Goal: Information Seeking & Learning: Understand process/instructions

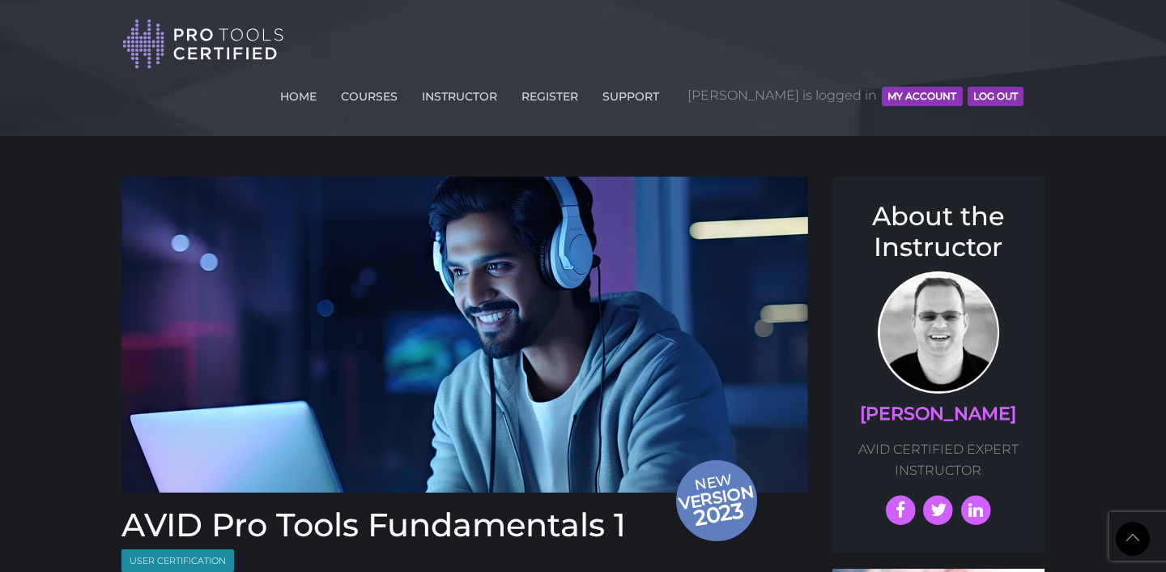
scroll to position [1958, 0]
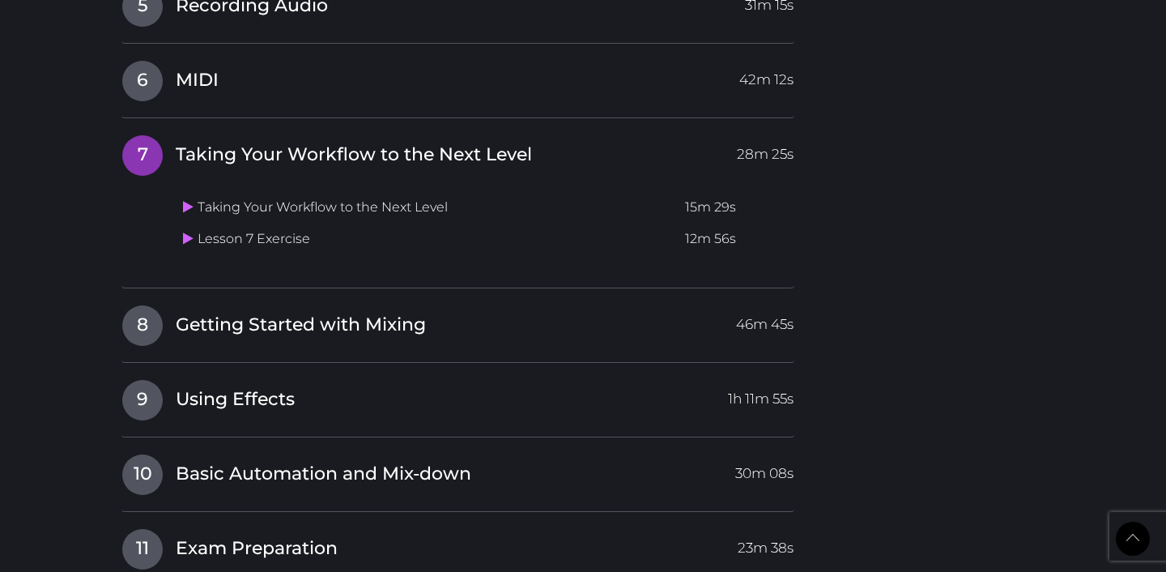
click at [215, 224] on td "Lesson 7 Exercise" at bounding box center [428, 240] width 502 height 32
click at [190, 231] on link at bounding box center [190, 238] width 15 height 15
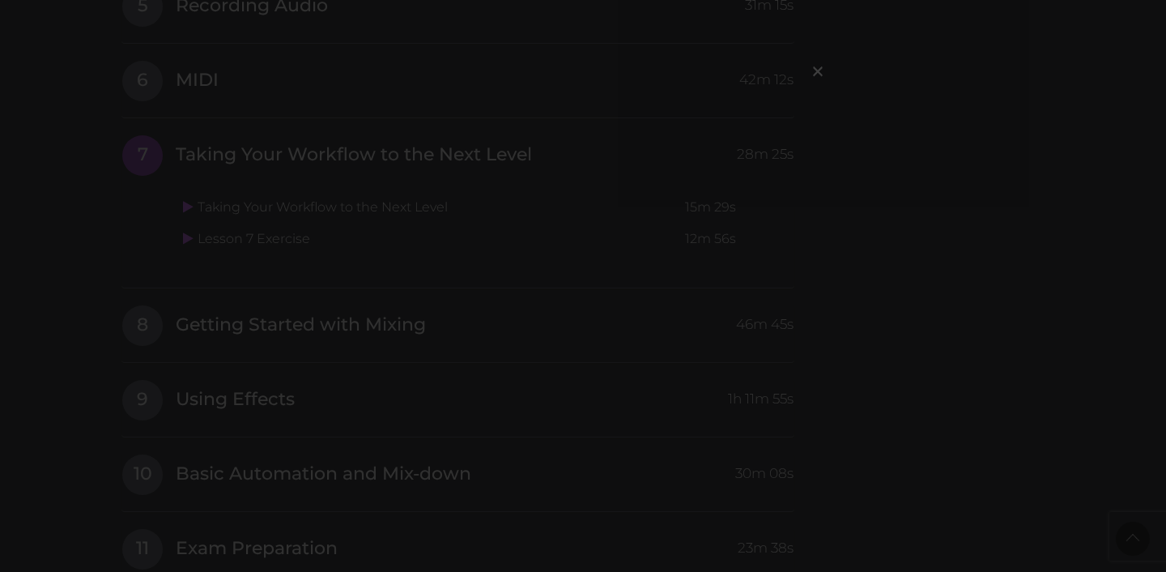
click at [905, 113] on div "×" at bounding box center [583, 286] width 1166 height 572
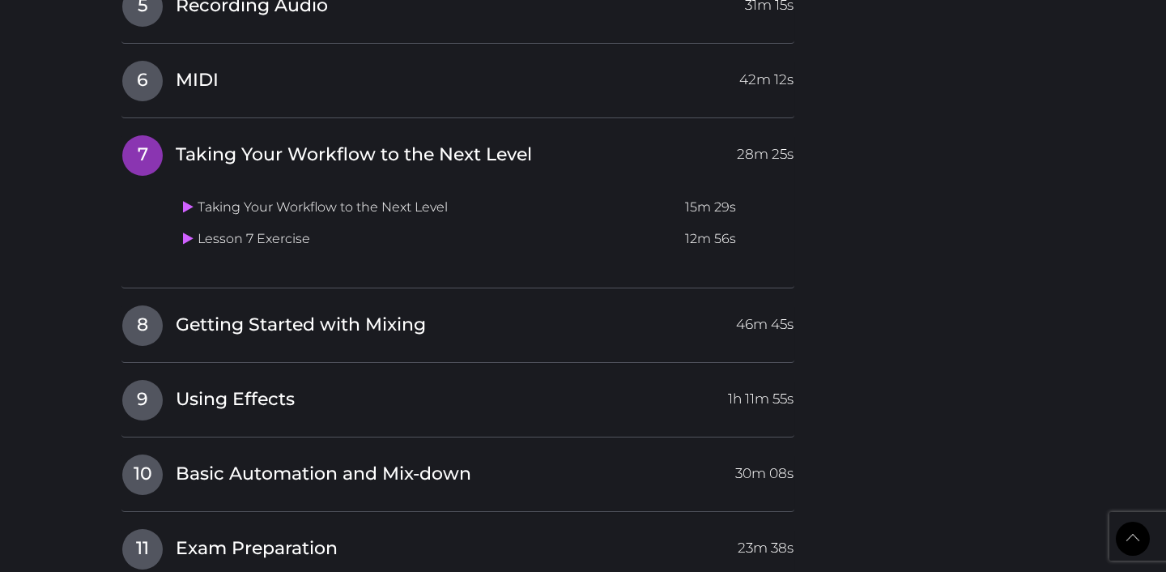
click at [259, 224] on td "Lesson 7 Exercise" at bounding box center [428, 240] width 502 height 32
click at [188, 232] on icon at bounding box center [188, 238] width 11 height 13
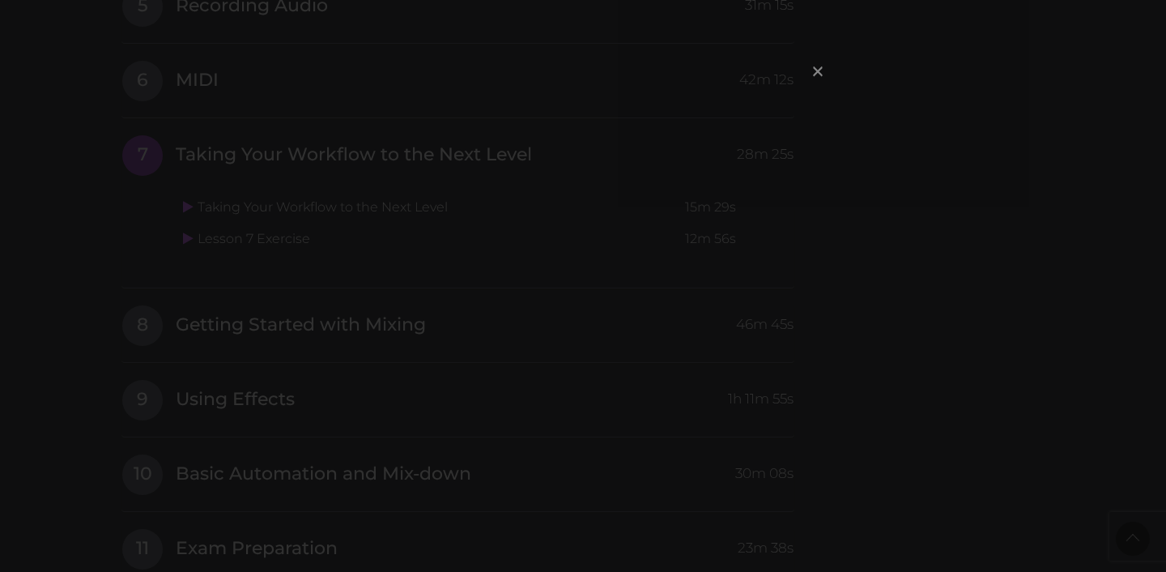
click at [822, 63] on span "×" at bounding box center [818, 70] width 16 height 35
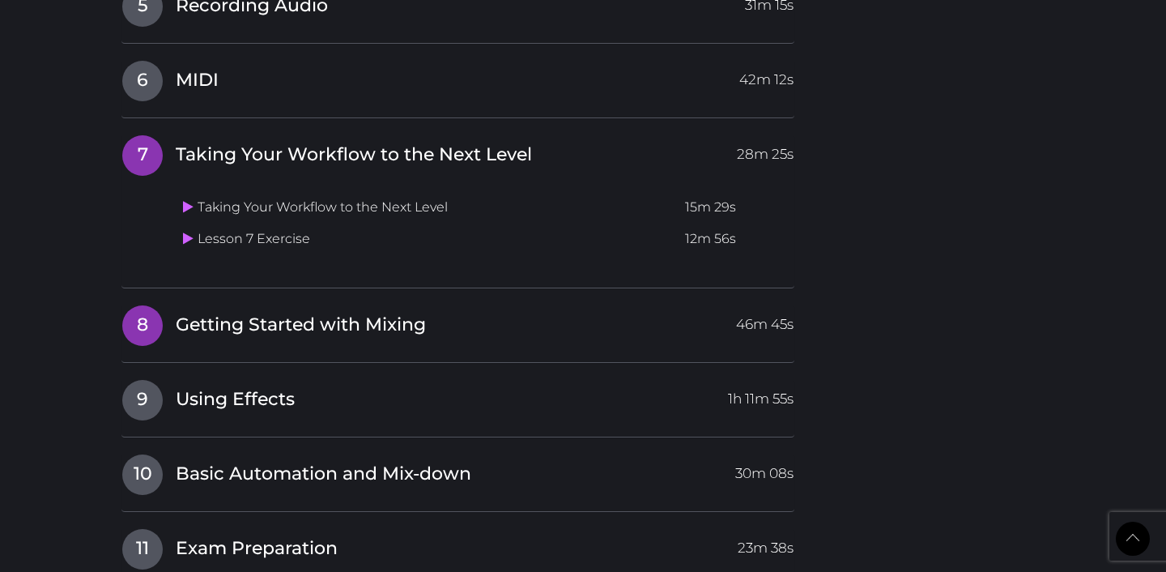
click at [339, 313] on span "Getting Started with Mixing" at bounding box center [301, 325] width 250 height 25
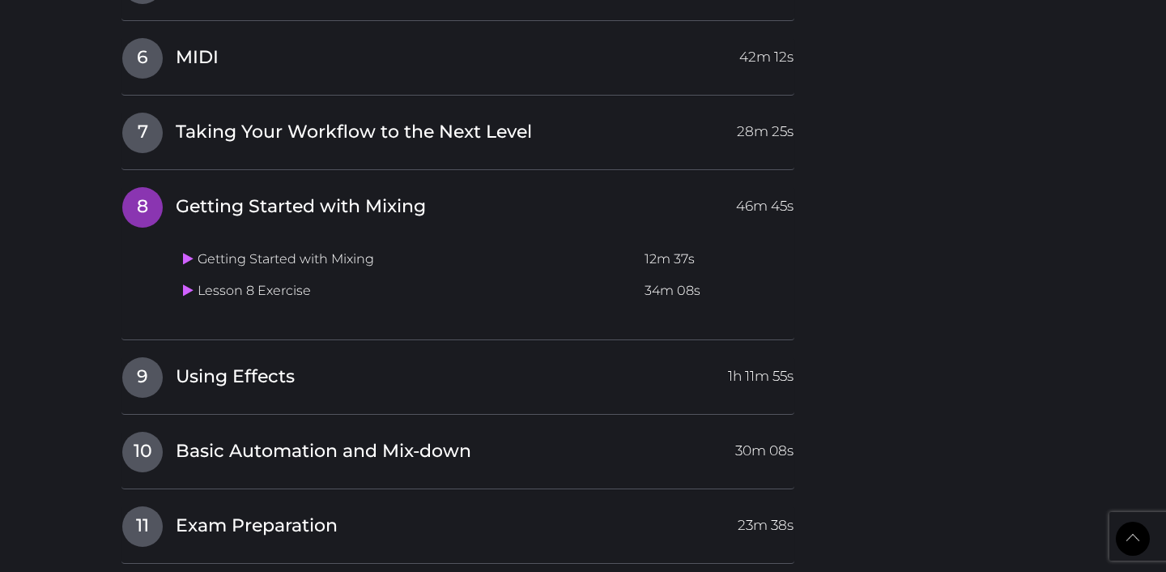
scroll to position [2007, 0]
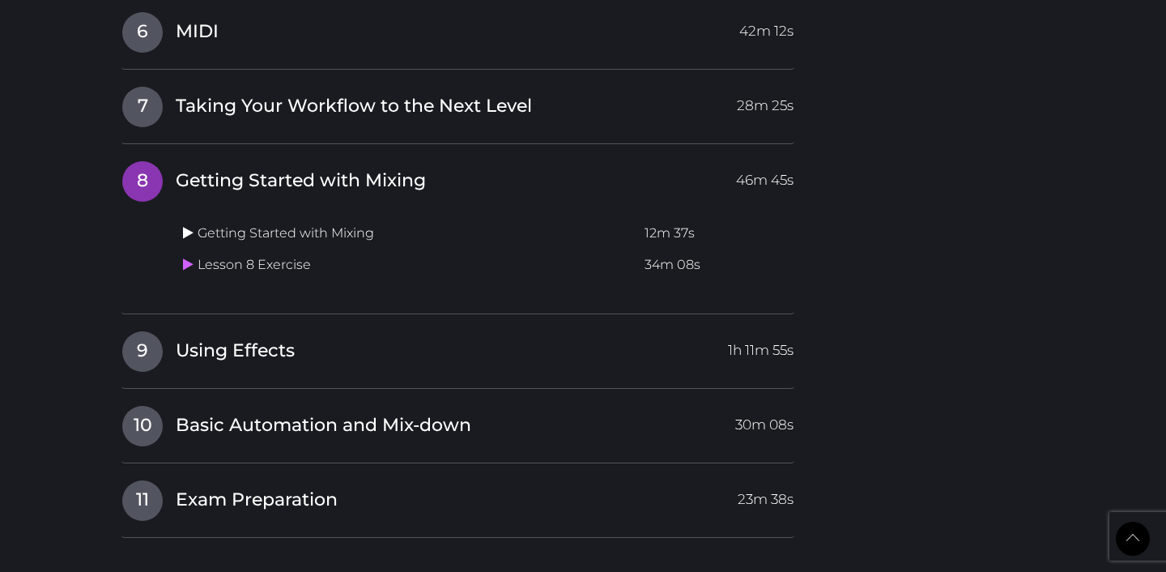
click at [188, 226] on icon at bounding box center [188, 232] width 11 height 13
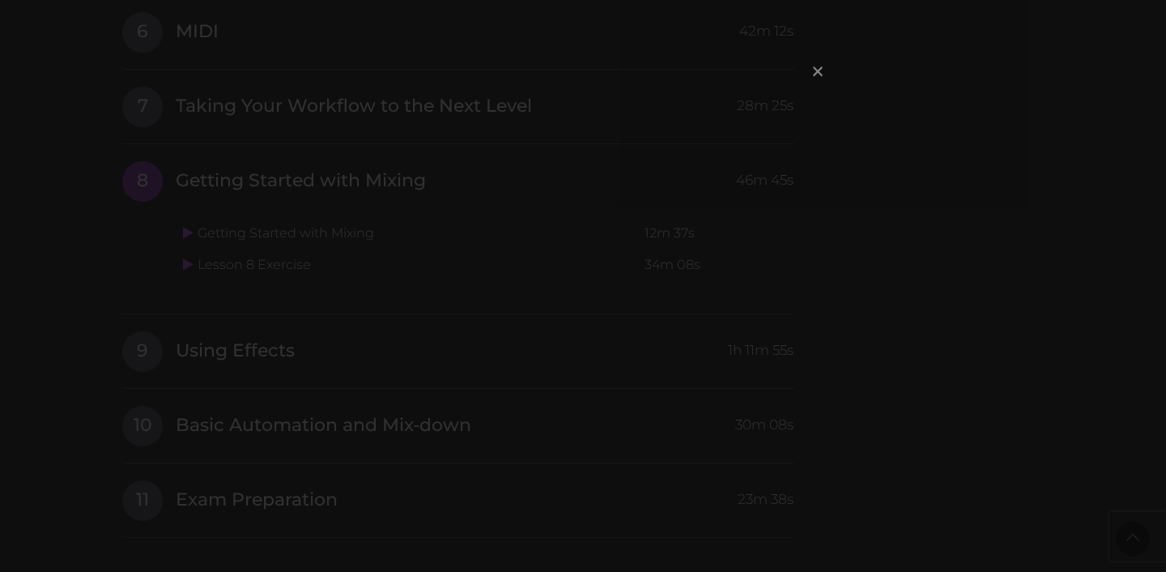
click at [821, 68] on span "×" at bounding box center [818, 70] width 16 height 35
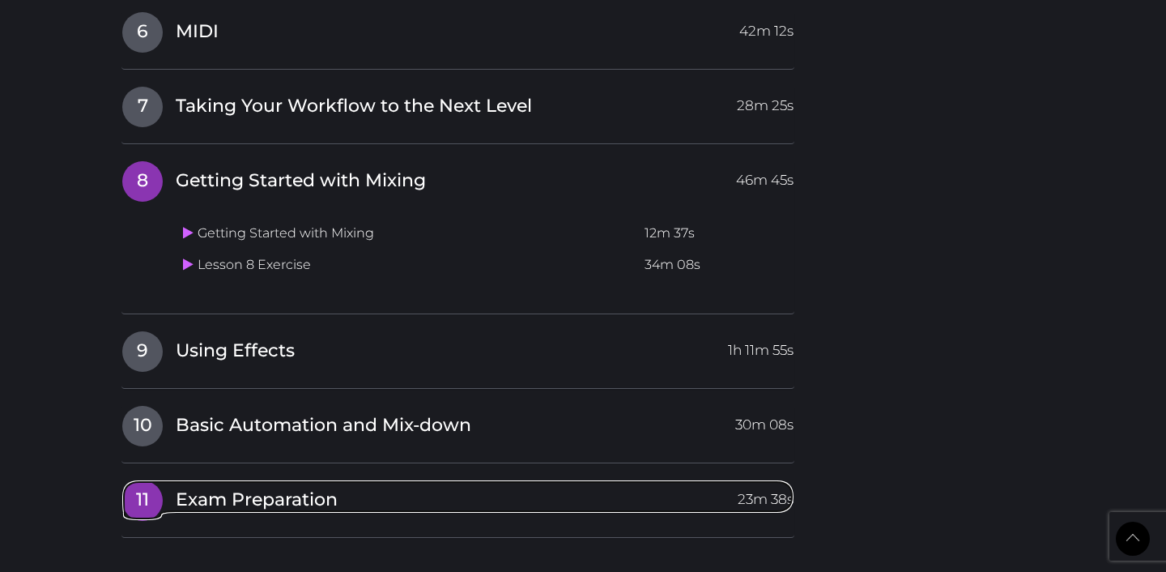
click at [143, 480] on span "11" at bounding box center [142, 500] width 40 height 40
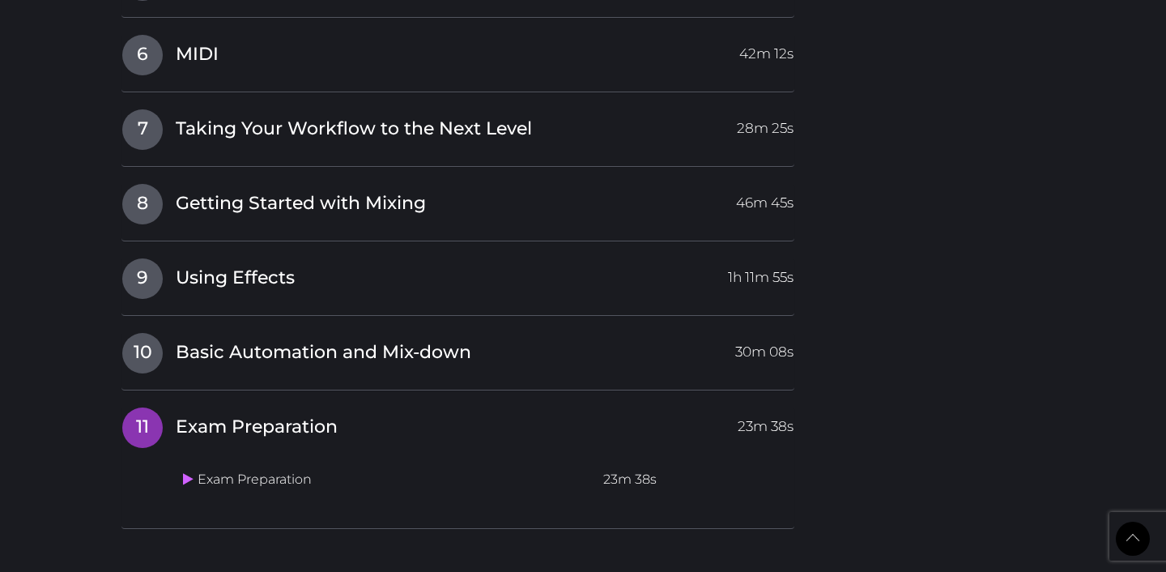
scroll to position [1978, 0]
